Goal: Task Accomplishment & Management: Complete application form

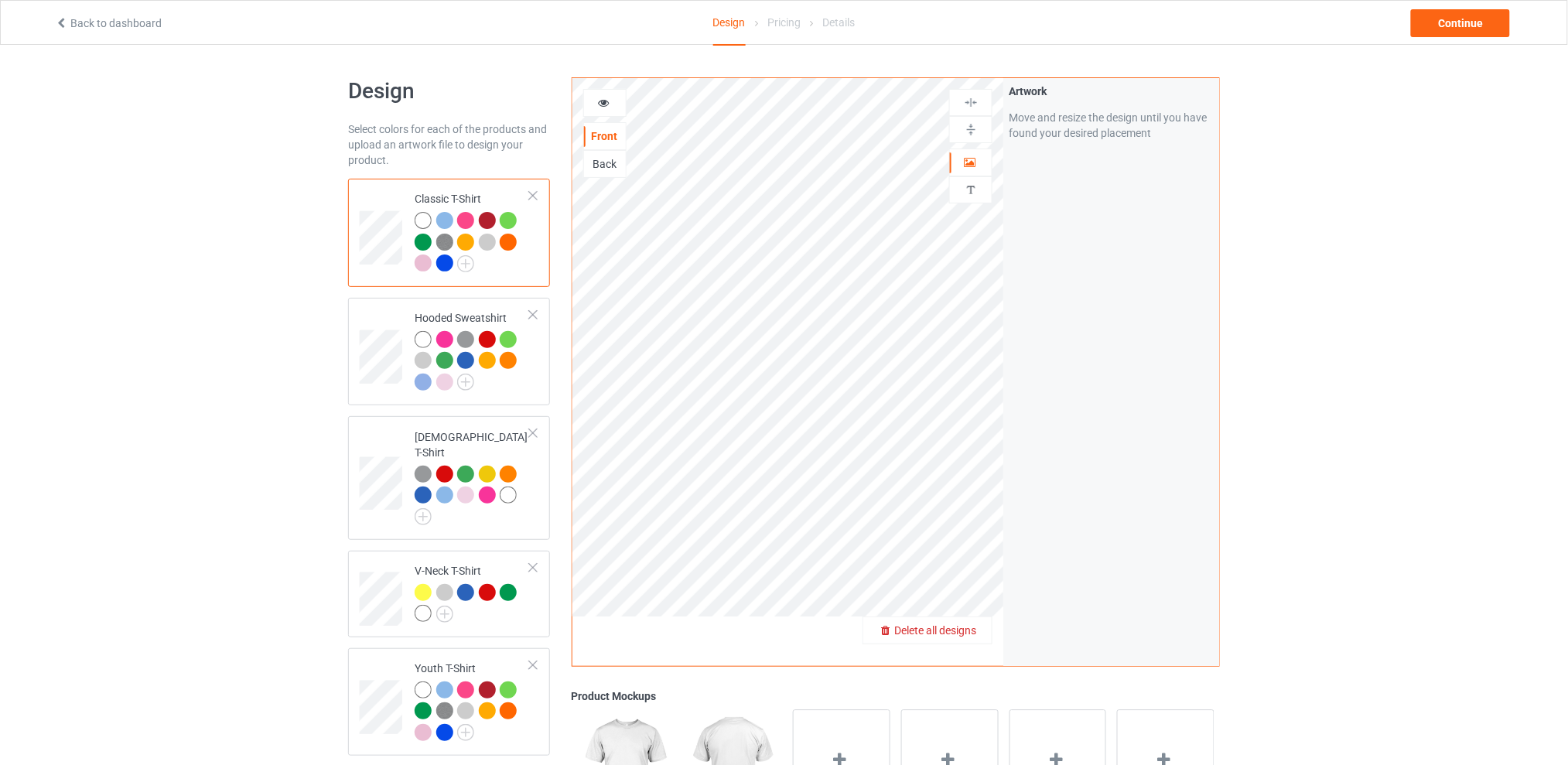
click at [972, 625] on span "Delete all designs" at bounding box center [936, 631] width 82 height 12
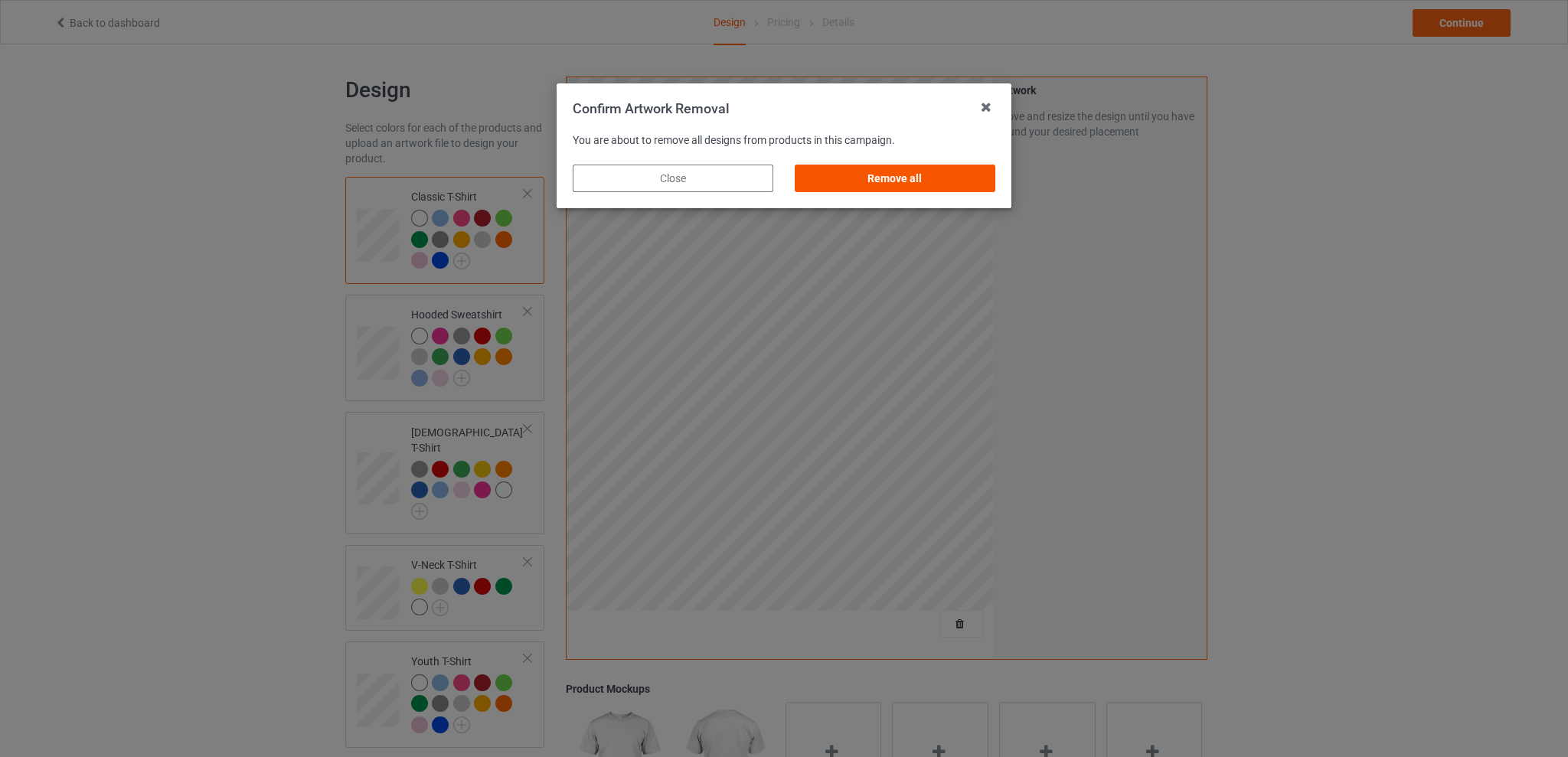
click at [915, 181] on div "Remove all" at bounding box center [895, 178] width 201 height 28
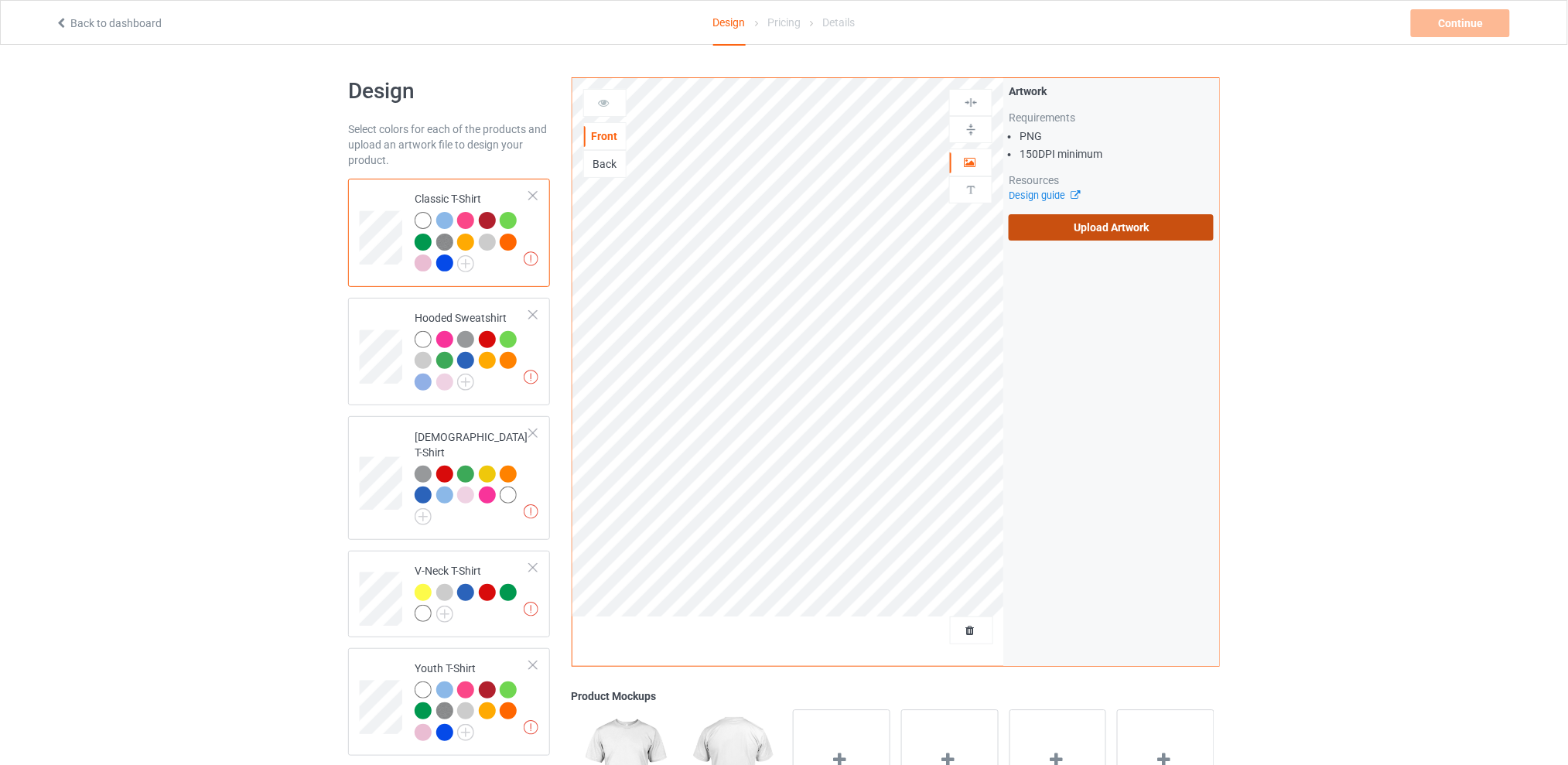
click at [1067, 218] on label "Upload Artwork" at bounding box center [1111, 227] width 205 height 26
click at [0, 0] on input "Upload Artwork" at bounding box center [0, 0] width 0 height 0
click at [1058, 223] on label "Upload Artwork" at bounding box center [1111, 227] width 205 height 26
click at [0, 0] on input "Upload Artwork" at bounding box center [0, 0] width 0 height 0
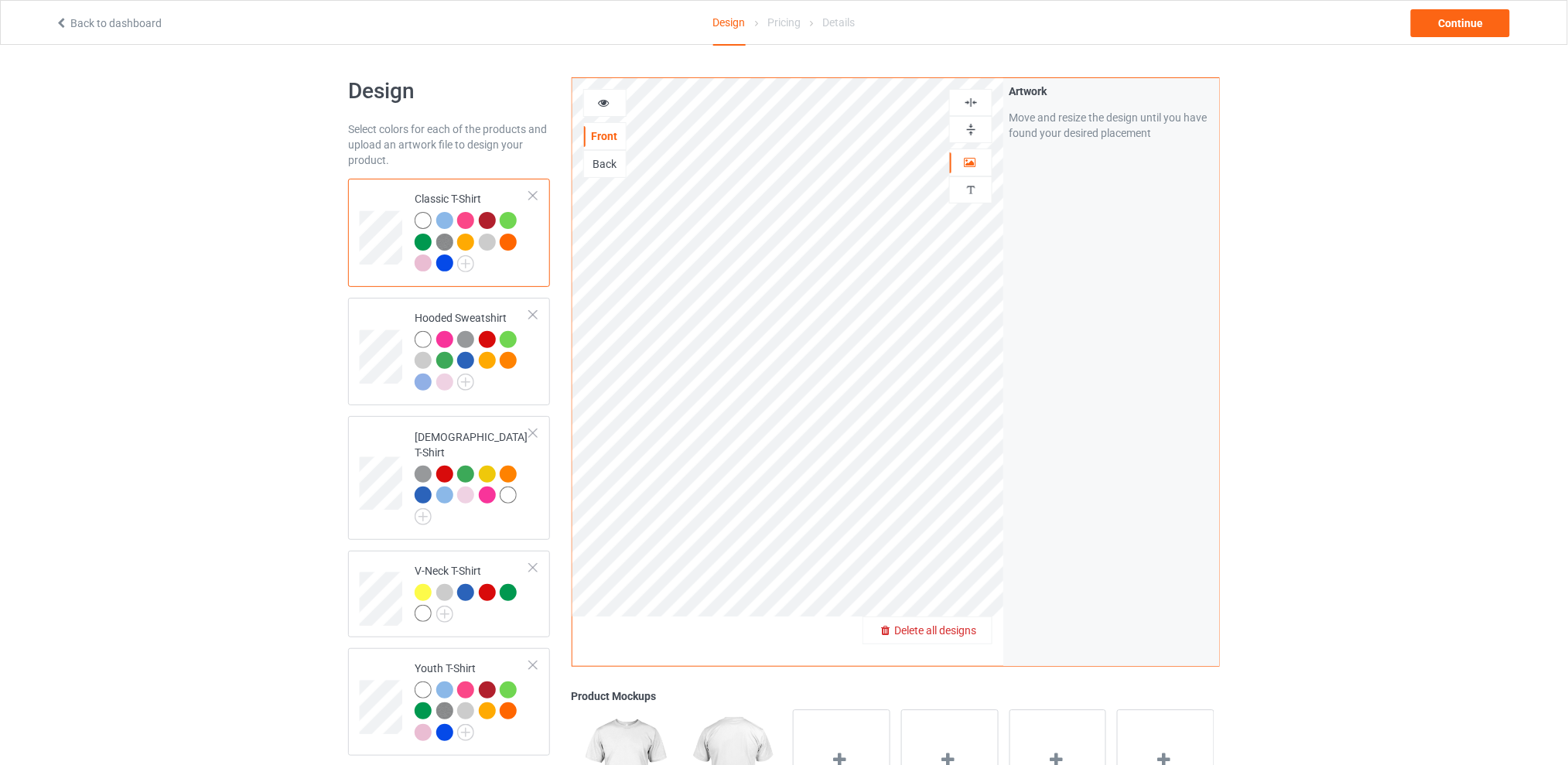
click at [968, 625] on span "Delete all designs" at bounding box center [936, 631] width 82 height 12
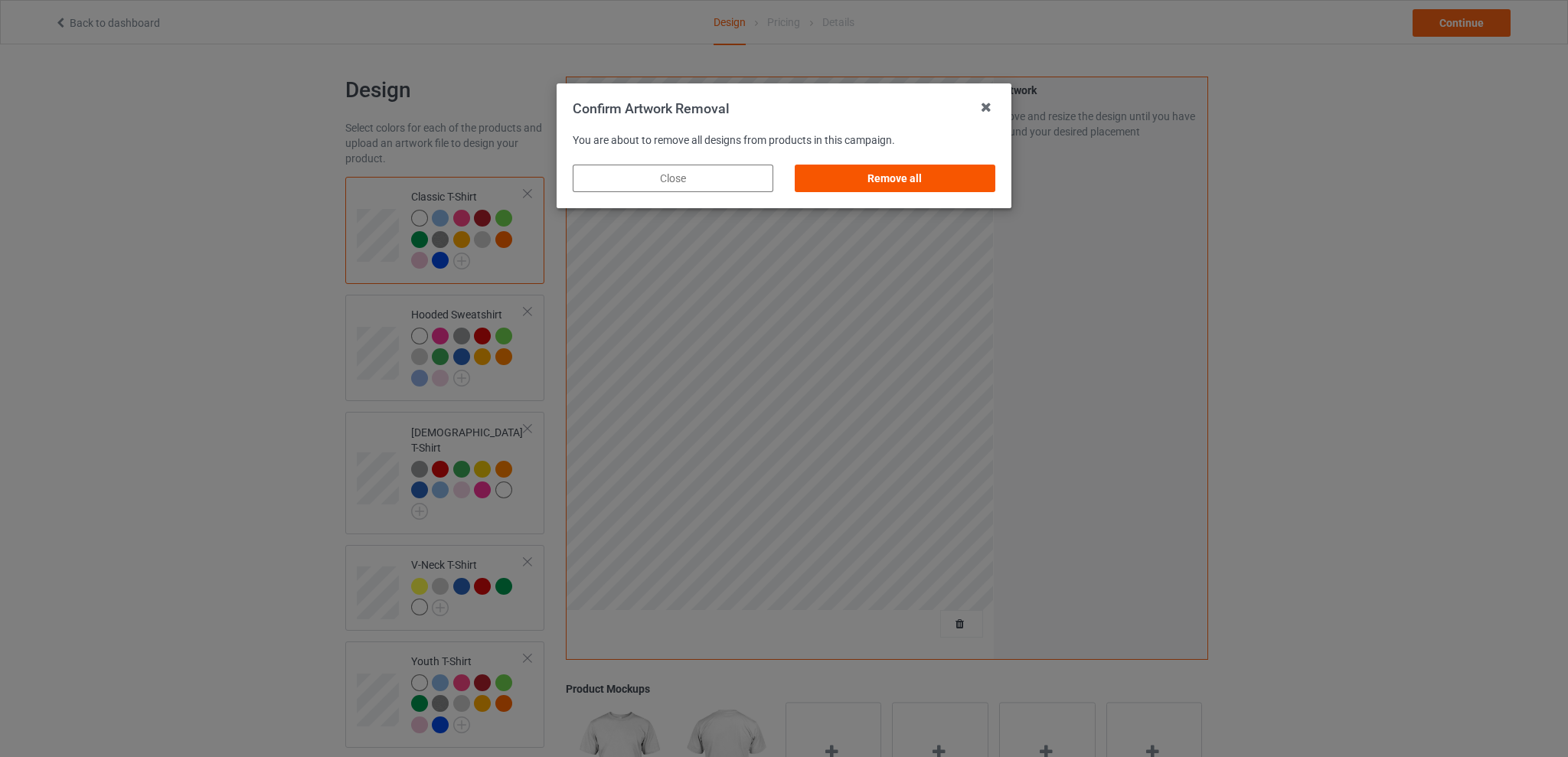
click at [871, 175] on div "Remove all" at bounding box center [895, 178] width 201 height 28
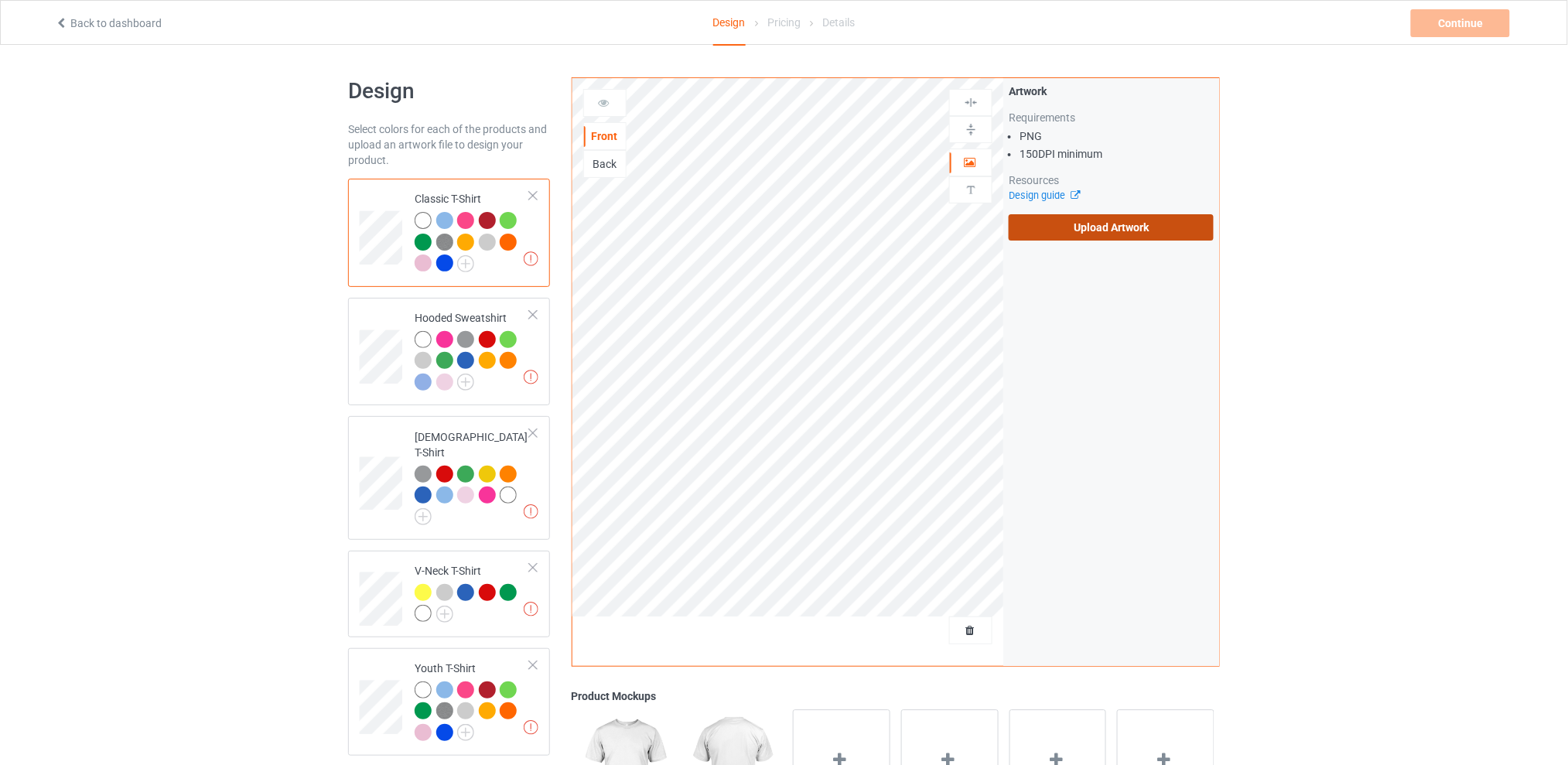
click at [1054, 215] on label "Upload Artwork" at bounding box center [1111, 227] width 205 height 26
click at [0, 0] on input "Upload Artwork" at bounding box center [0, 0] width 0 height 0
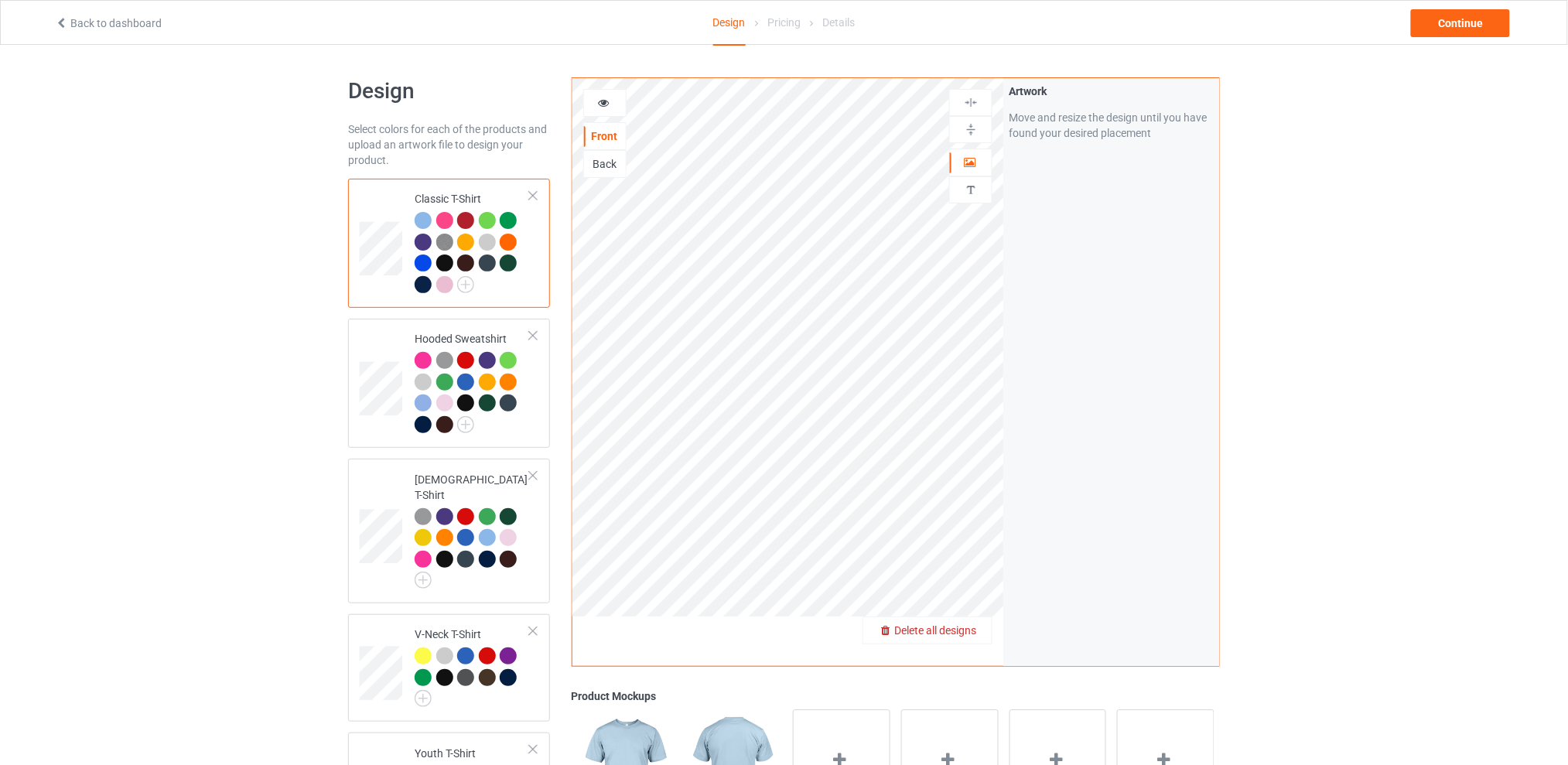
click at [971, 624] on span "Delete all designs" at bounding box center [936, 631] width 82 height 12
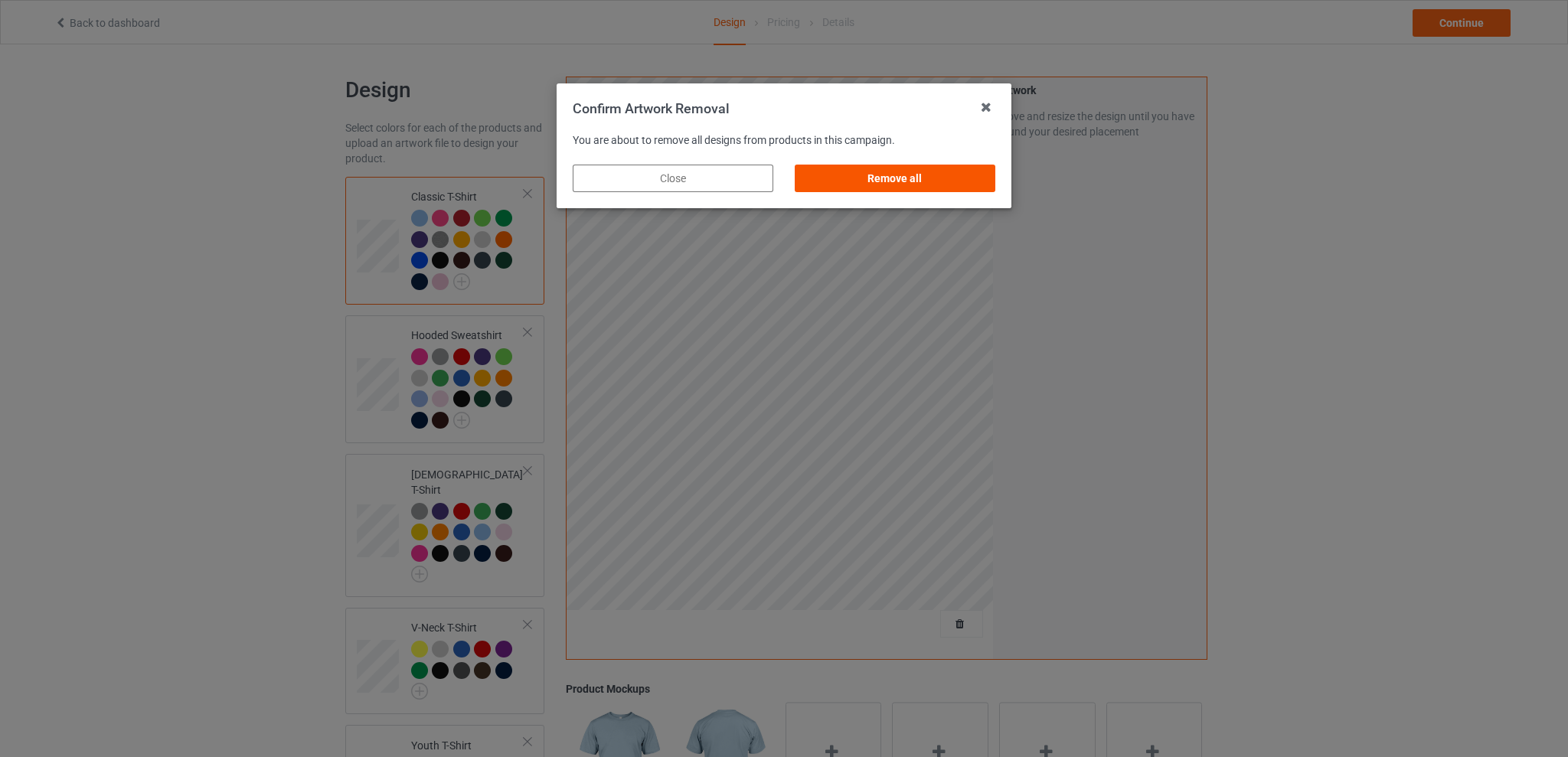
click at [884, 188] on div "Remove all" at bounding box center [895, 178] width 201 height 28
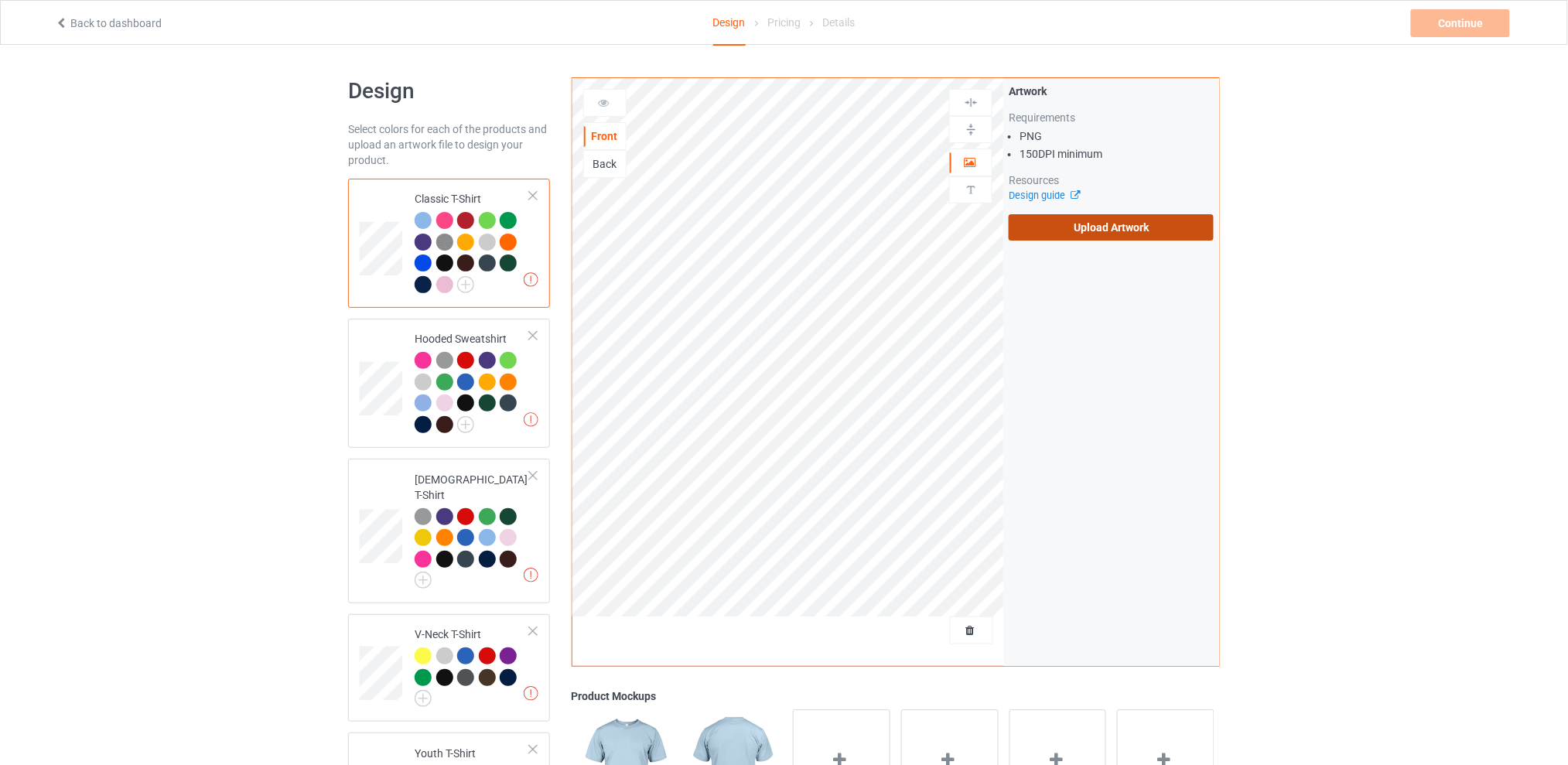
click at [1078, 226] on label "Upload Artwork" at bounding box center [1111, 227] width 205 height 26
click at [0, 0] on input "Upload Artwork" at bounding box center [0, 0] width 0 height 0
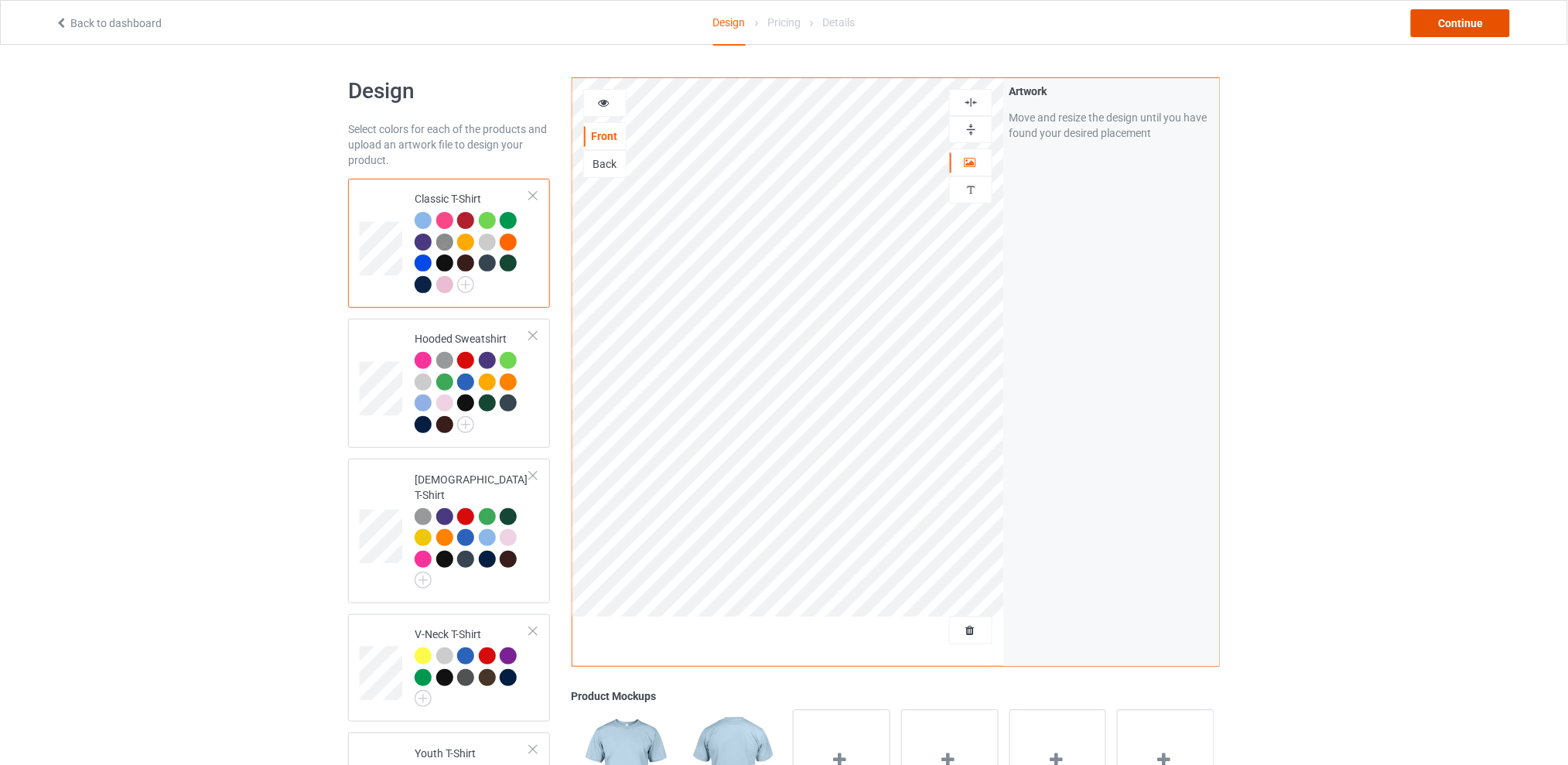
click at [1445, 23] on div "Continue" at bounding box center [1460, 24] width 99 height 28
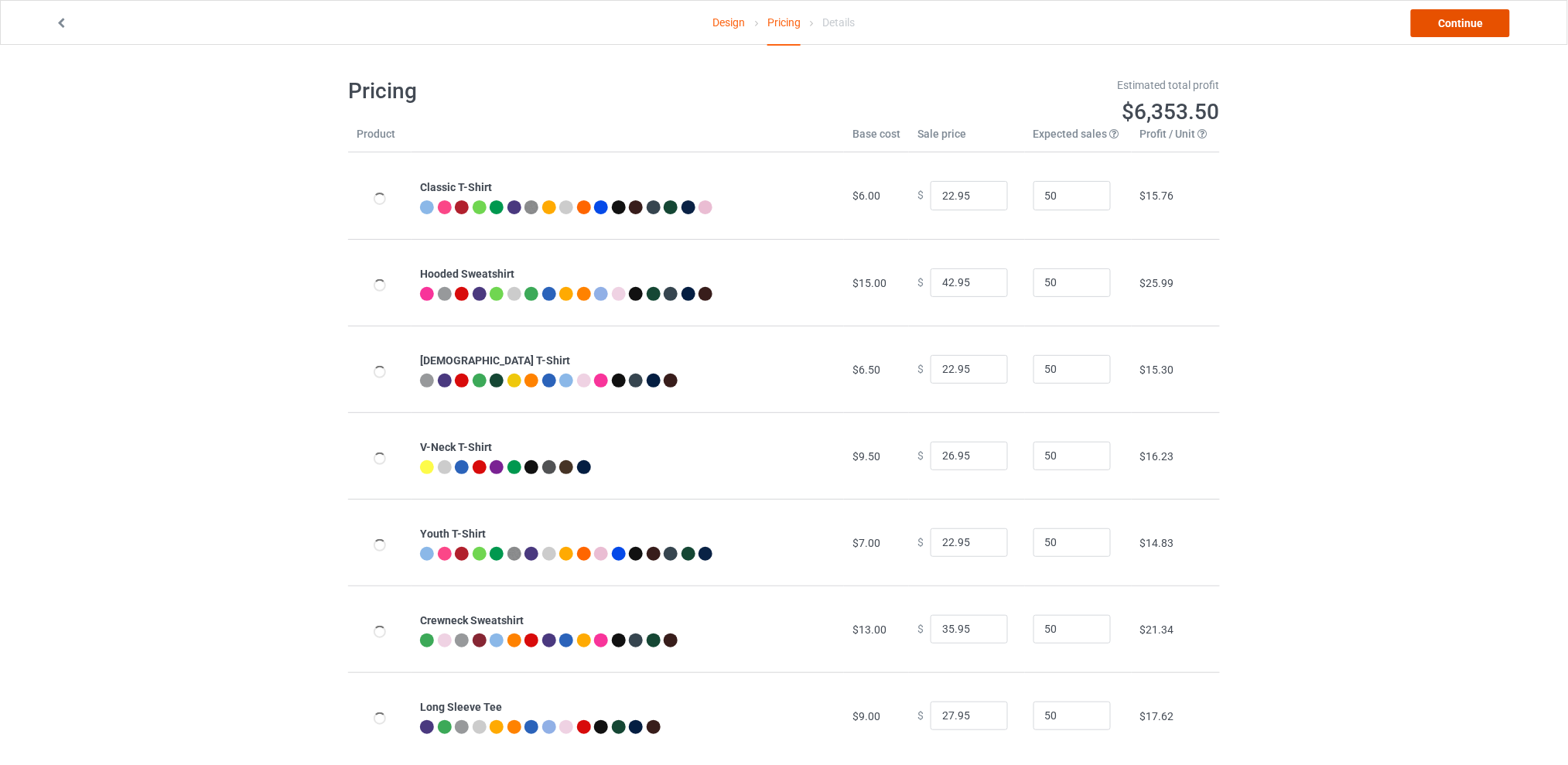
click at [1453, 19] on link "Continue" at bounding box center [1460, 24] width 99 height 28
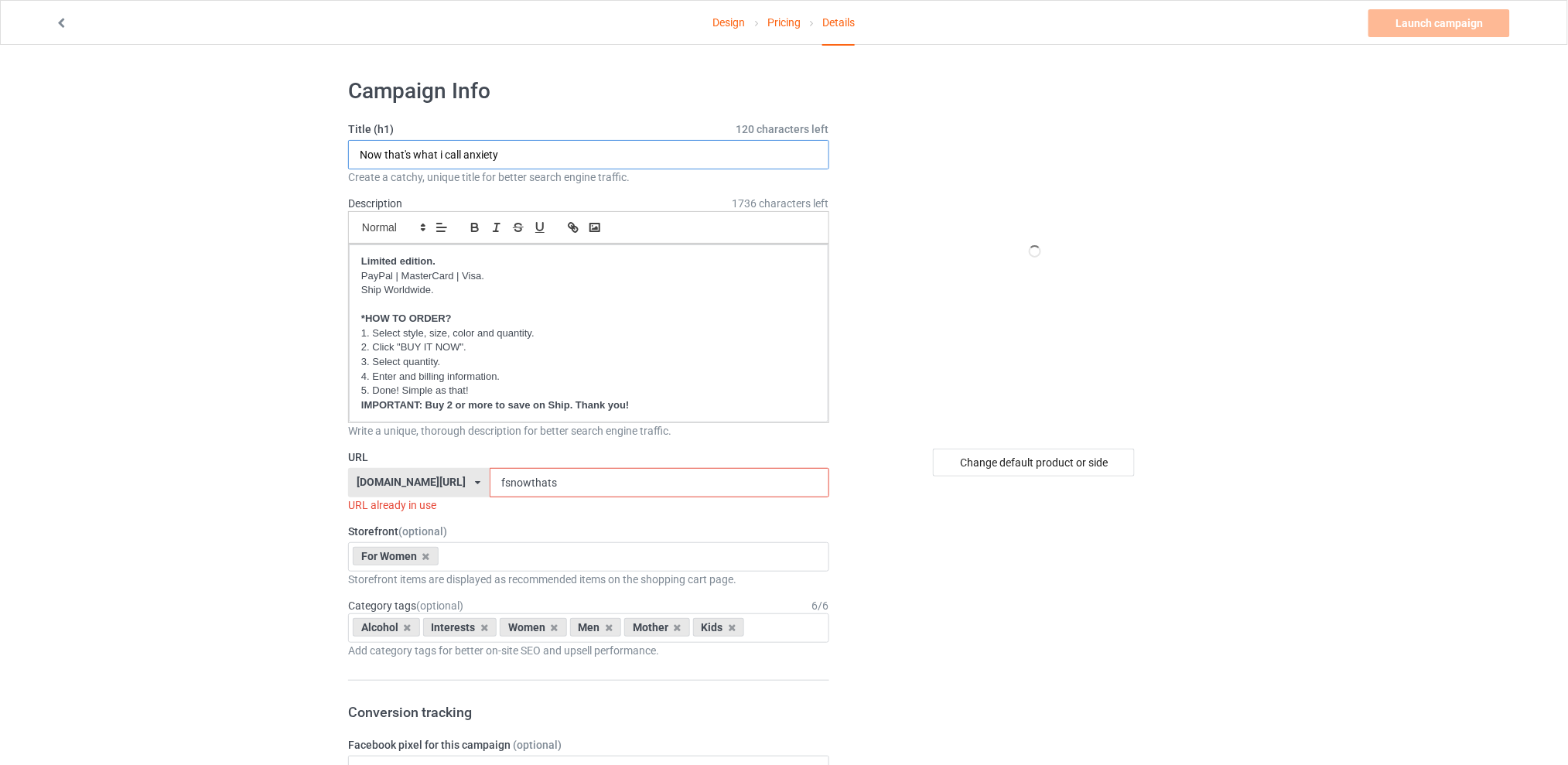
drag, startPoint x: 517, startPoint y: 150, endPoint x: 225, endPoint y: 152, distance: 292.0
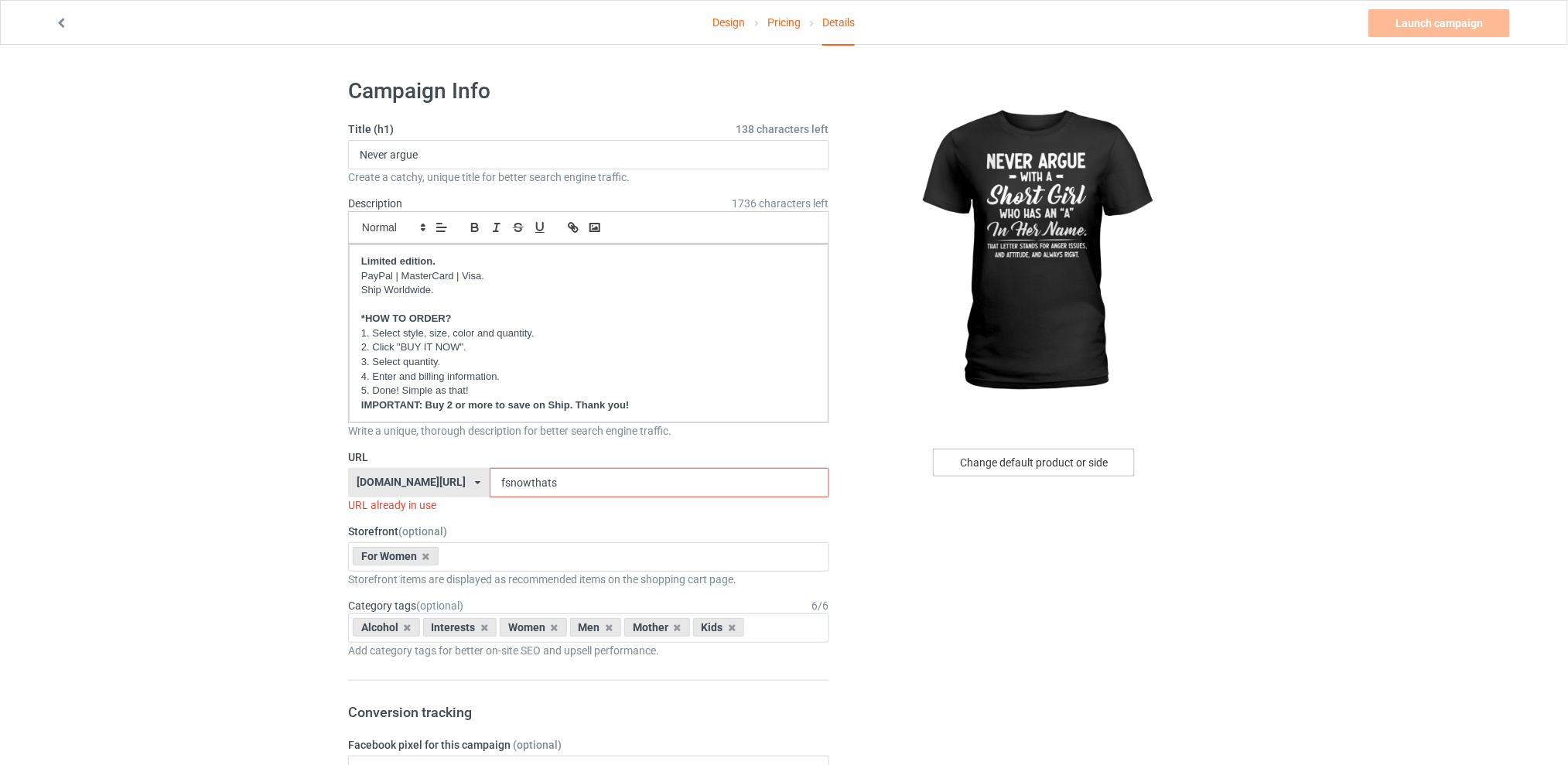
click at [998, 465] on div "Change default product or side" at bounding box center [1033, 463] width 202 height 28
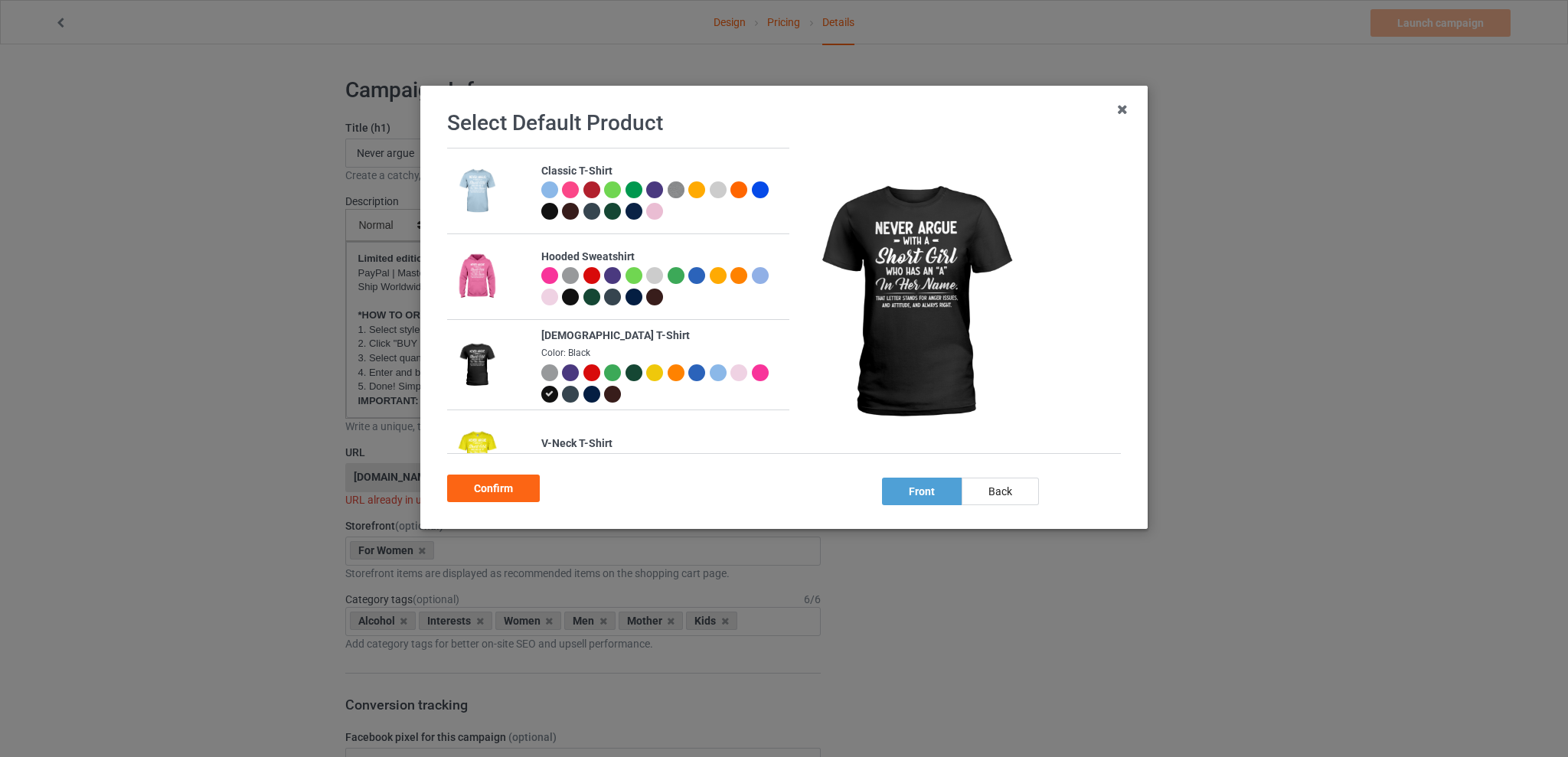
scroll to position [204, 0]
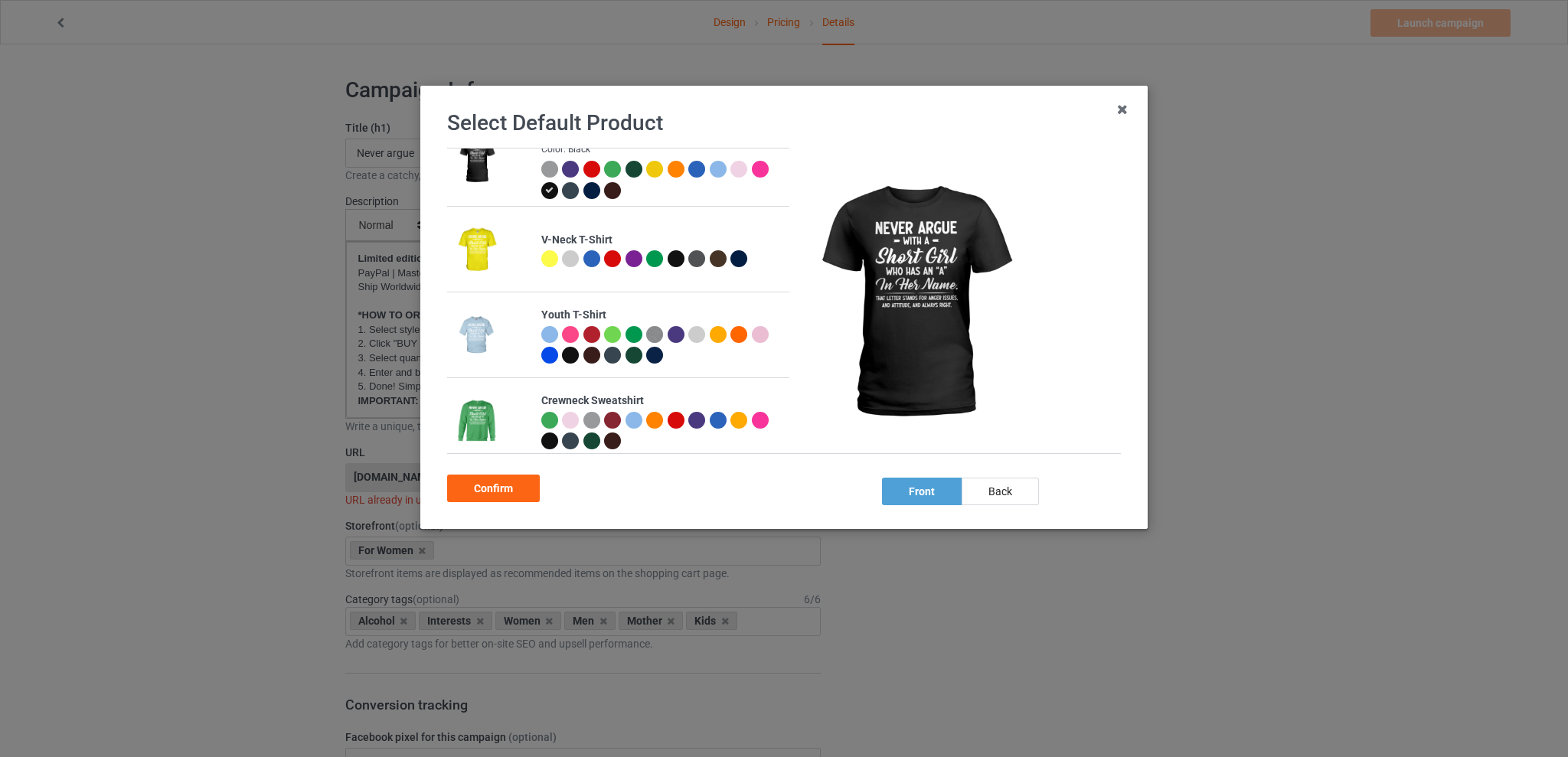
click at [605, 423] on div at bounding box center [612, 419] width 16 height 16
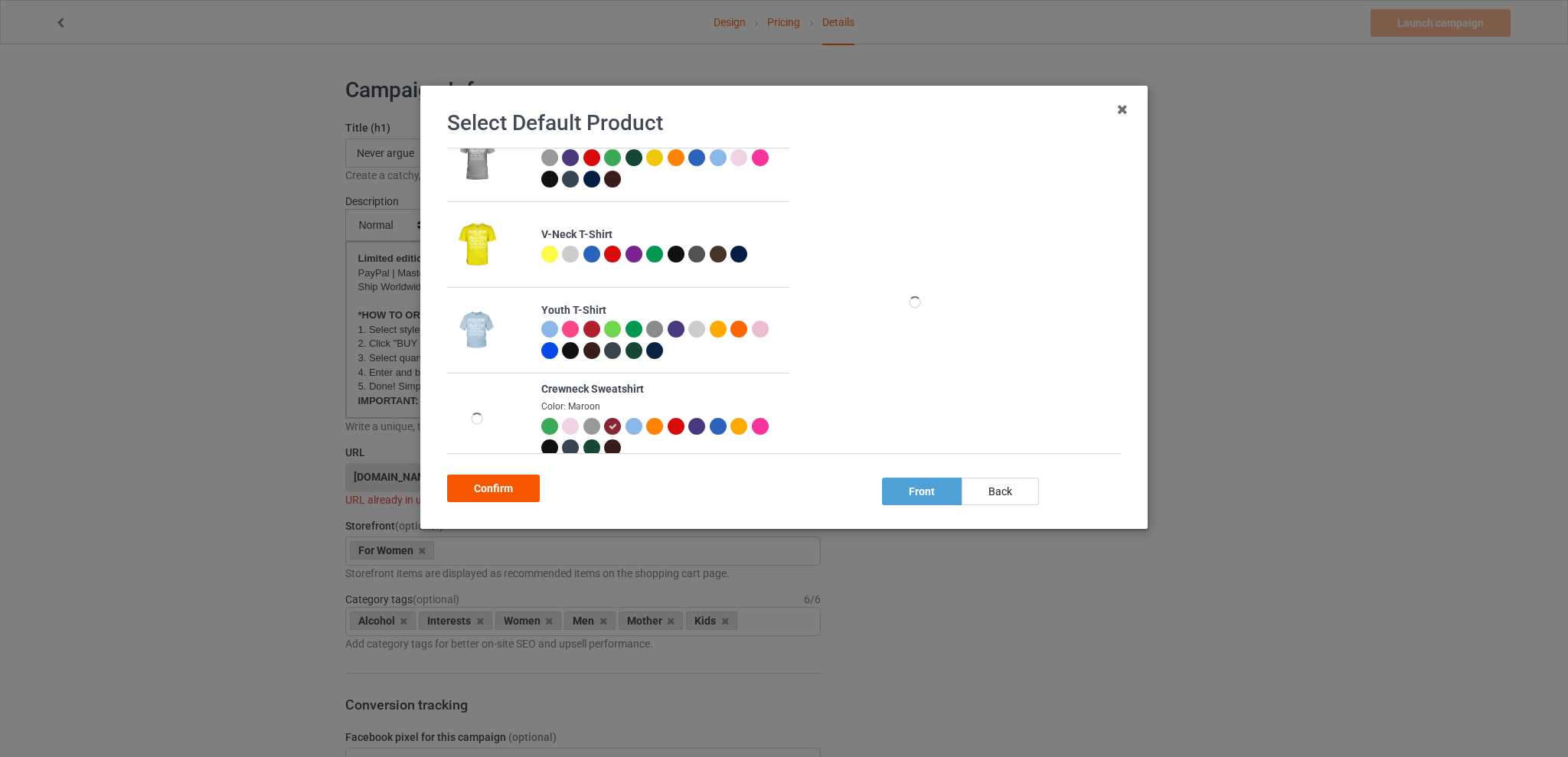
click at [481, 488] on div "Confirm" at bounding box center [493, 488] width 92 height 28
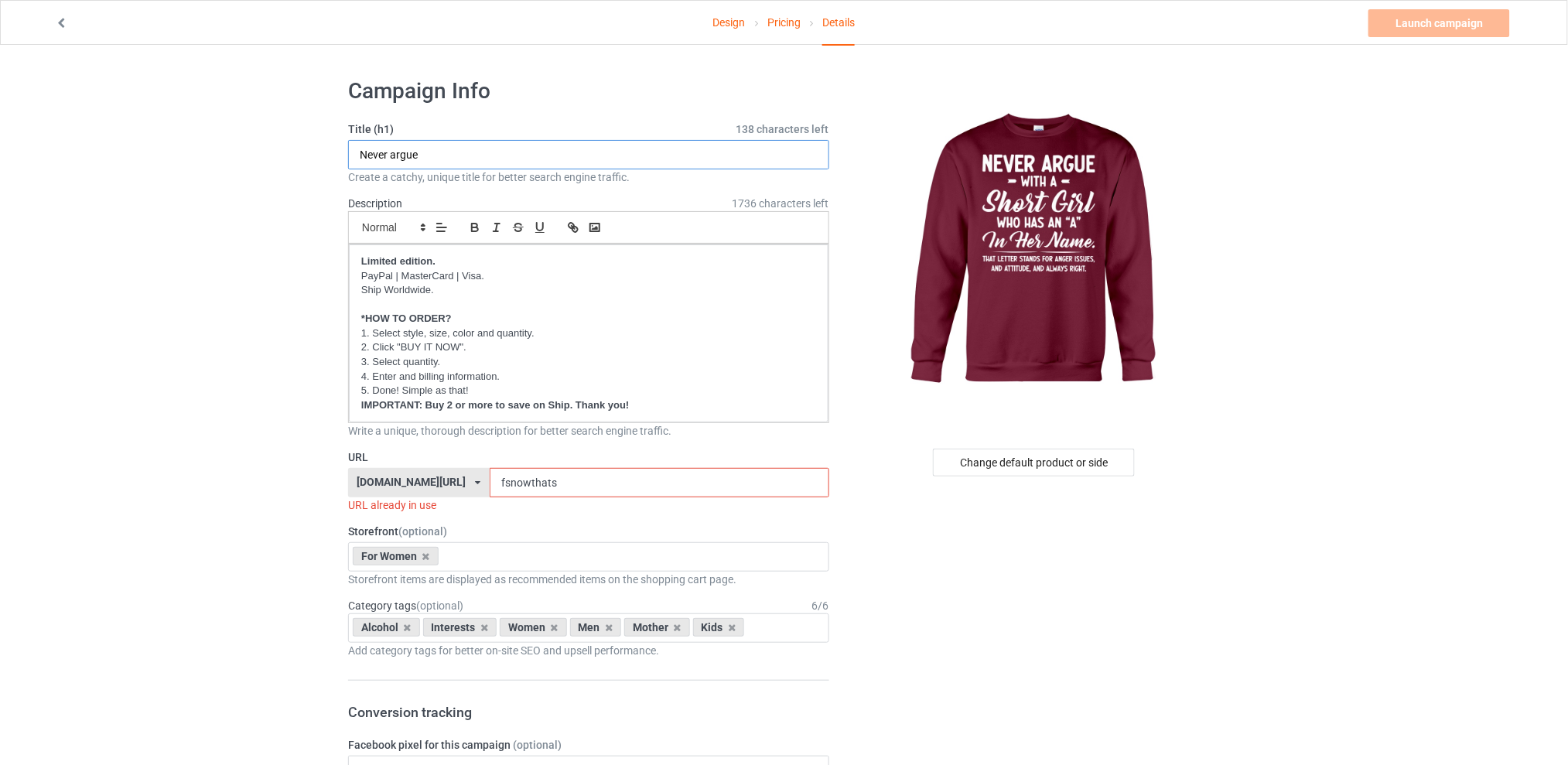
click at [448, 153] on input "Never argue" at bounding box center [589, 155] width 481 height 30
type input "Never argue with a short girl"
drag, startPoint x: 619, startPoint y: 487, endPoint x: 470, endPoint y: 489, distance: 149.0
click at [470, 489] on div "[DOMAIN_NAME][URL] [DOMAIN_NAME][URL] [DOMAIN_NAME][URL] [DOMAIN_NAME][URL] 5d7…" at bounding box center [589, 483] width 481 height 30
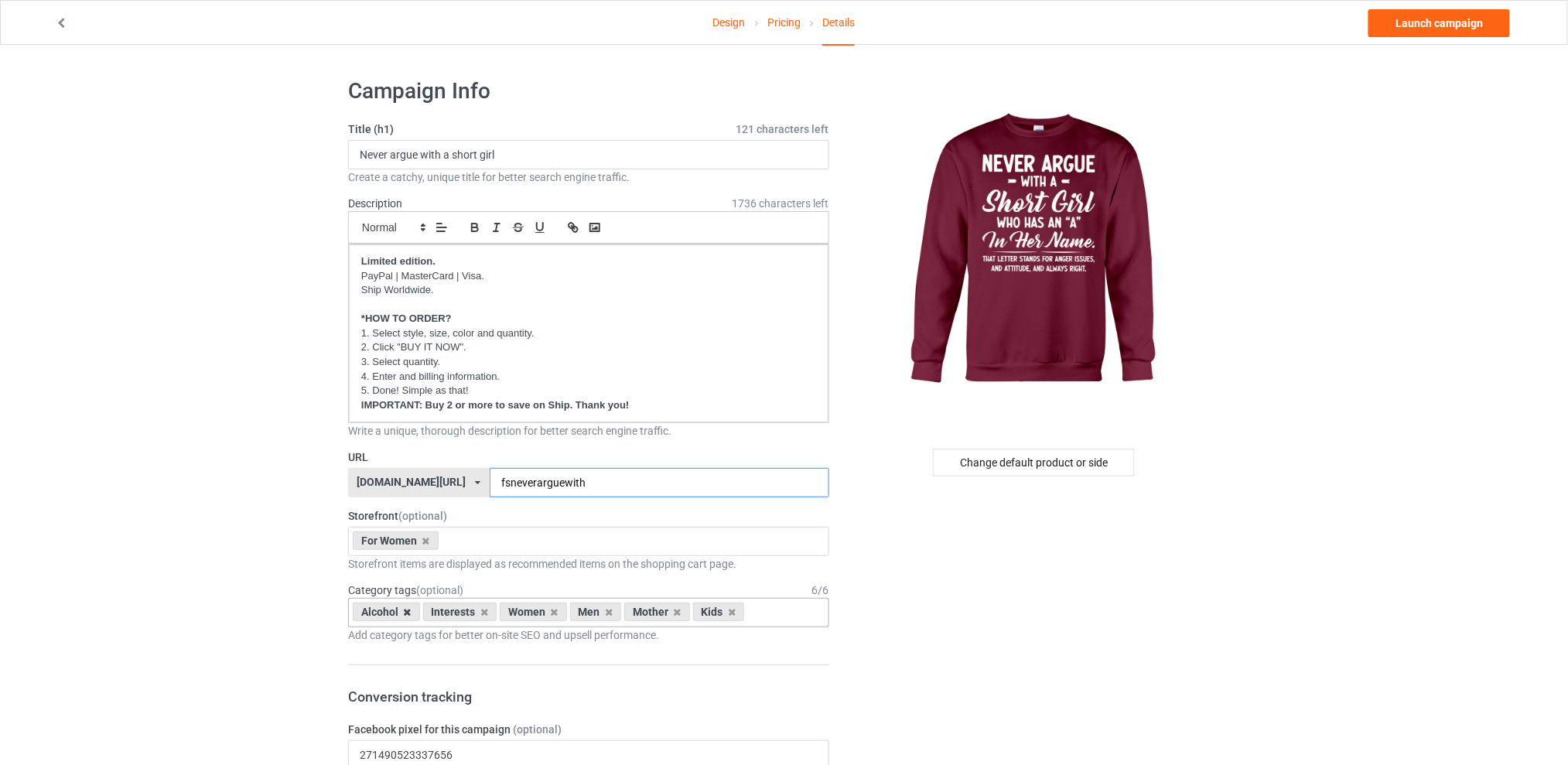
type input "fsneverarguewith"
click at [409, 615] on icon at bounding box center [407, 612] width 8 height 10
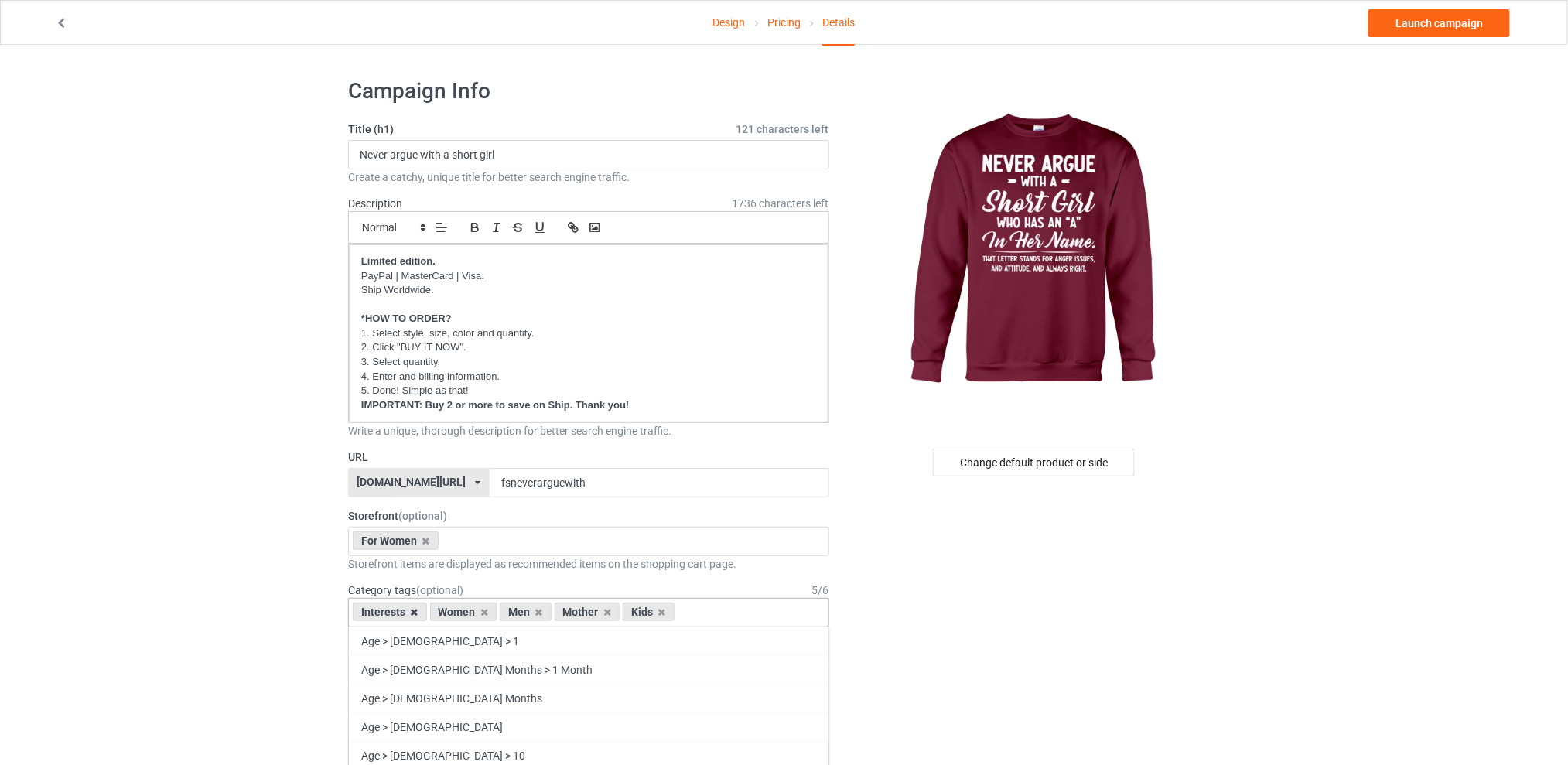
click at [412, 611] on icon at bounding box center [414, 612] width 8 height 10
click at [458, 610] on icon at bounding box center [461, 612] width 8 height 10
click at [472, 616] on icon at bounding box center [475, 612] width 8 height 10
click at [462, 612] on icon at bounding box center [461, 612] width 8 height 10
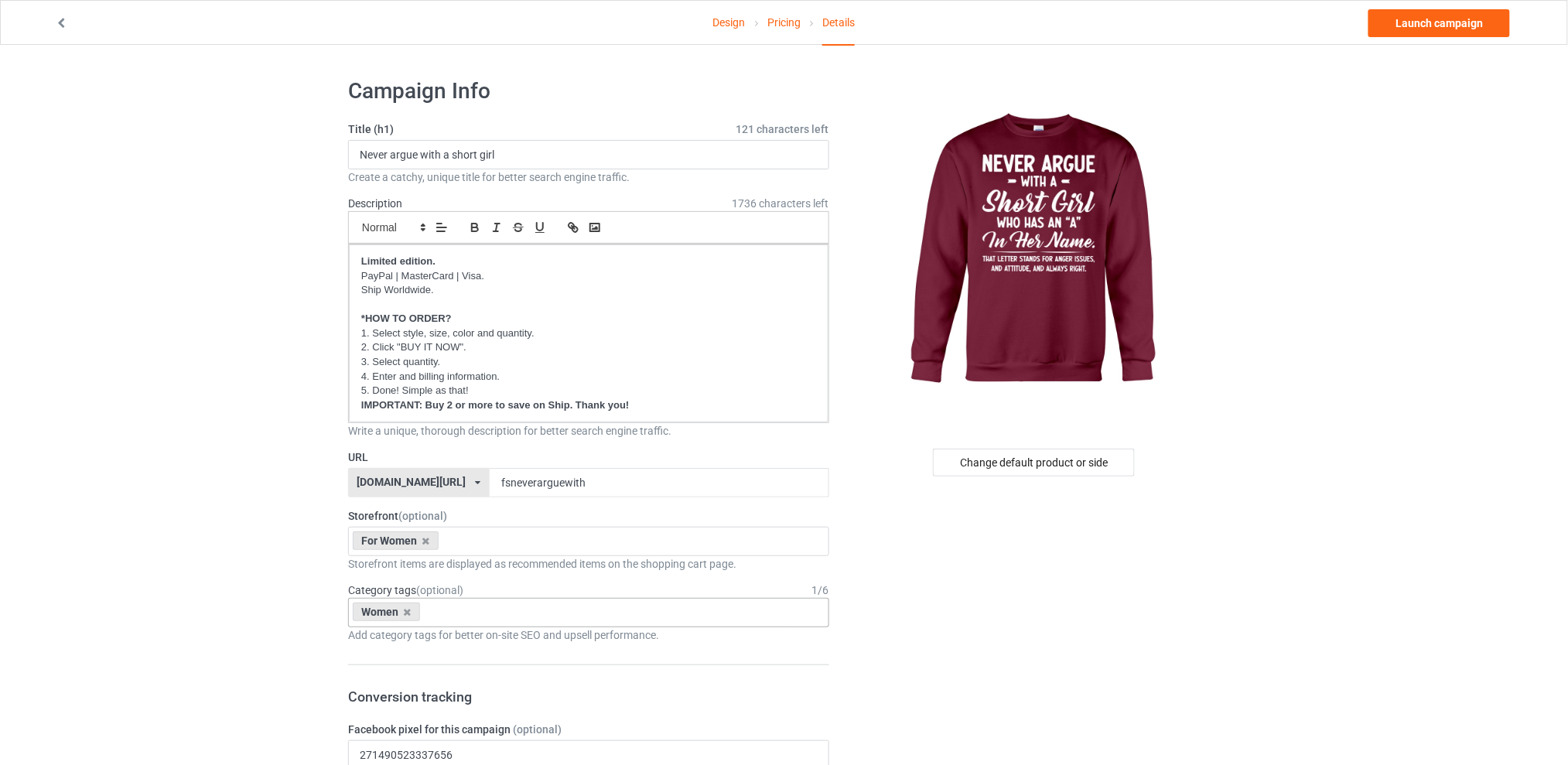
click at [1085, 195] on img at bounding box center [1035, 252] width 279 height 348
click at [1423, 17] on link "Launch campaign" at bounding box center [1440, 24] width 142 height 28
